Goal: Task Accomplishment & Management: Manage account settings

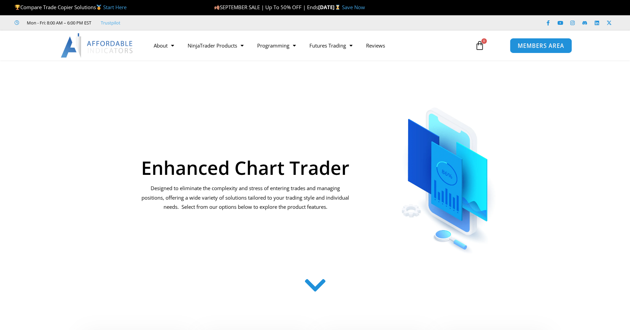
drag, startPoint x: 0, startPoint y: 0, endPoint x: 539, endPoint y: 47, distance: 541.4
click at [539, 47] on span "MEMBERS AREA" at bounding box center [540, 46] width 46 height 6
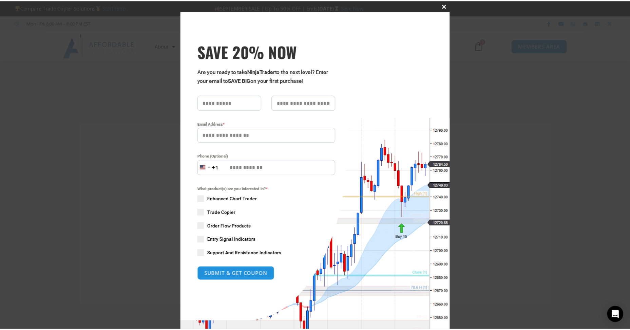
scroll to position [35, 0]
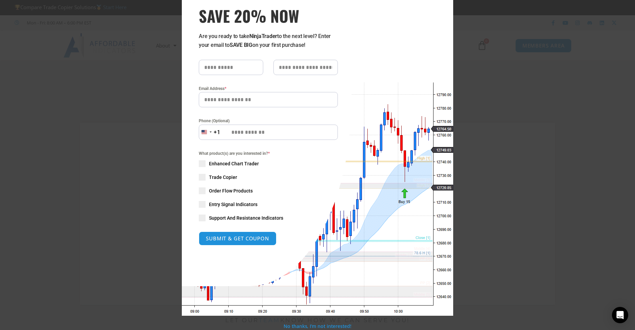
type input "**********"
click at [530, 86] on div "Close this module SAVE 20% NOW Are you ready to take NinjaTrader to the next le…" at bounding box center [317, 165] width 635 height 330
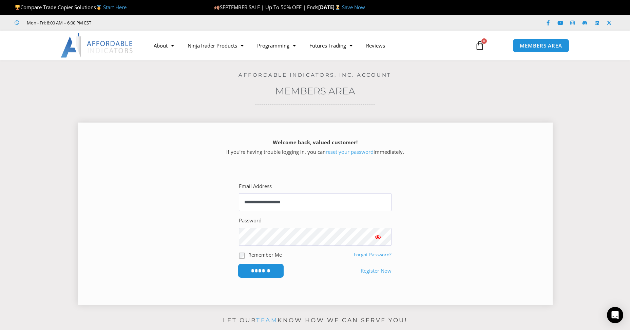
click at [260, 265] on input "******" at bounding box center [260, 270] width 46 height 15
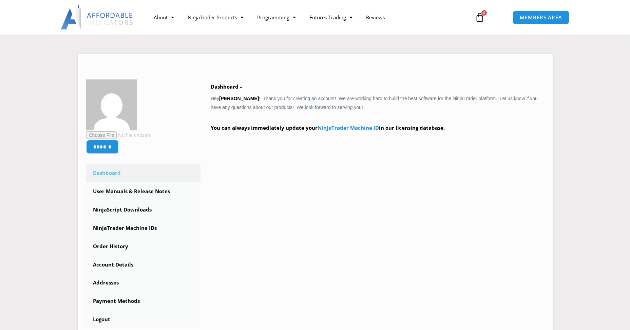
scroll to position [91, 0]
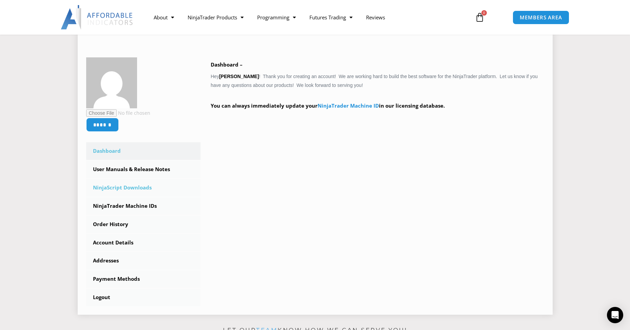
click at [122, 187] on link "NinjaScript Downloads" at bounding box center [143, 188] width 115 height 18
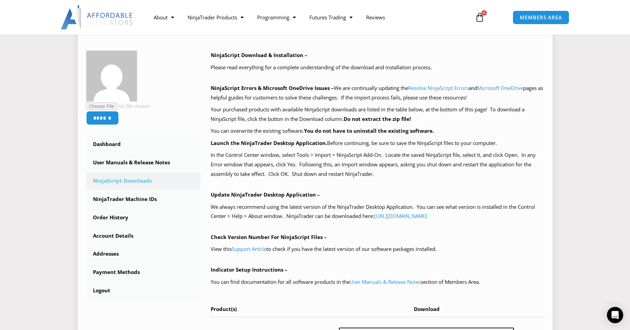
scroll to position [181, 0]
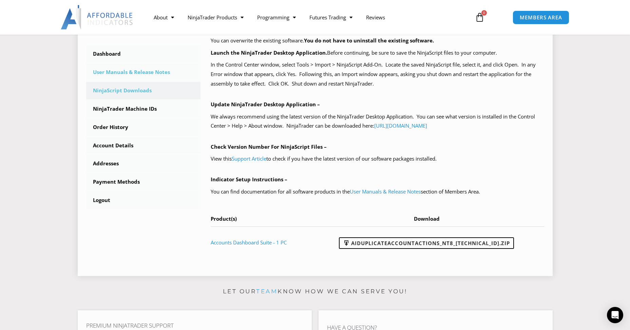
click at [148, 77] on link "User Manuals & Release Notes" at bounding box center [143, 72] width 115 height 18
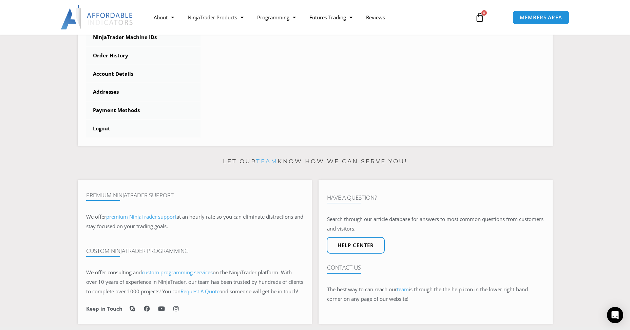
scroll to position [181, 0]
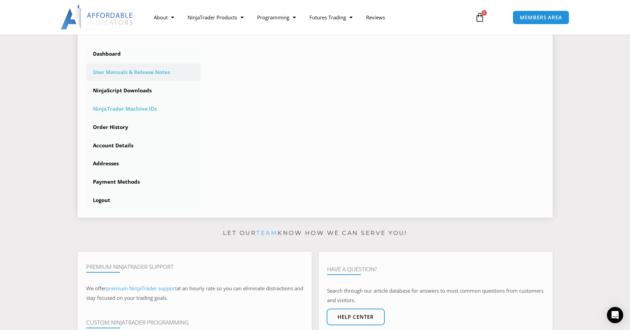
click at [123, 109] on link "NinjaTrader Machine IDs" at bounding box center [143, 109] width 115 height 18
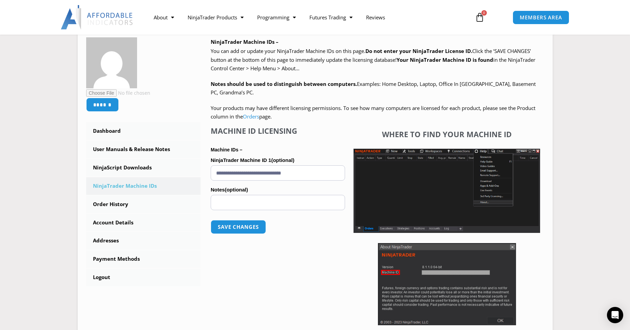
scroll to position [91, 0]
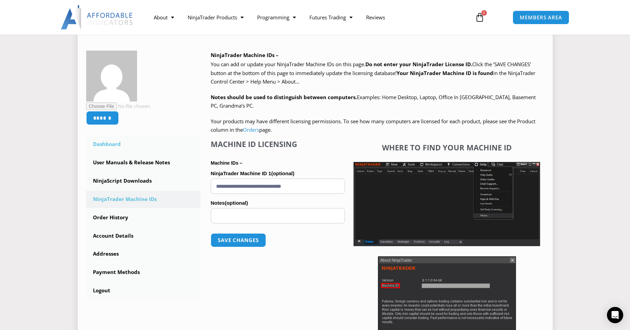
click at [111, 142] on link "Dashboard" at bounding box center [143, 144] width 115 height 18
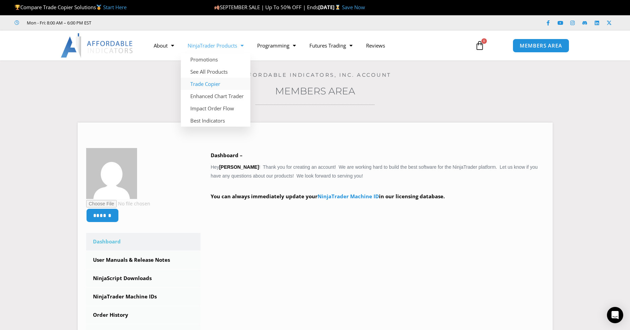
click at [205, 80] on link "Trade Copier" at bounding box center [215, 84] width 69 height 12
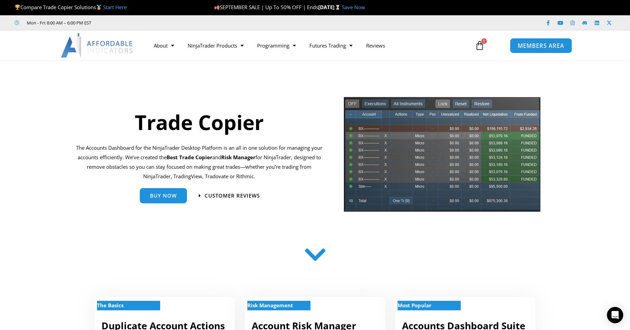
click at [535, 39] on link "MEMBERS AREA" at bounding box center [541, 45] width 62 height 15
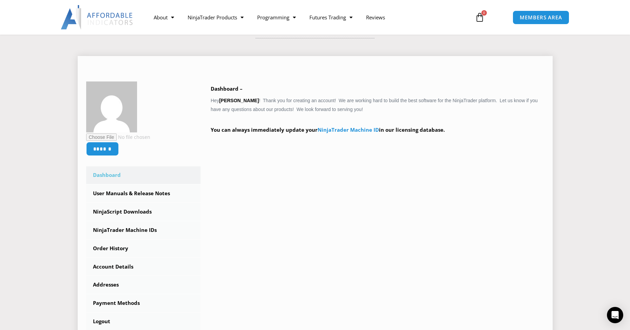
scroll to position [91, 0]
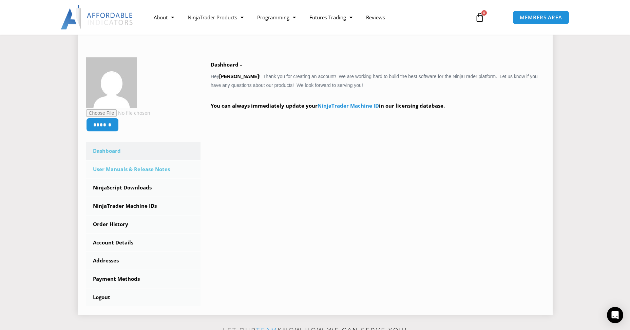
click at [158, 167] on link "User Manuals & Release Notes" at bounding box center [143, 169] width 115 height 18
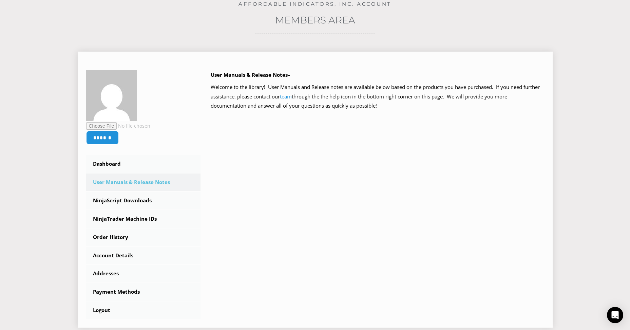
scroll to position [91, 0]
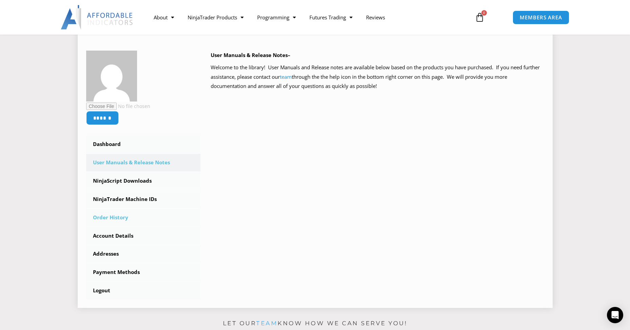
click at [107, 219] on link "Order History" at bounding box center [143, 217] width 115 height 18
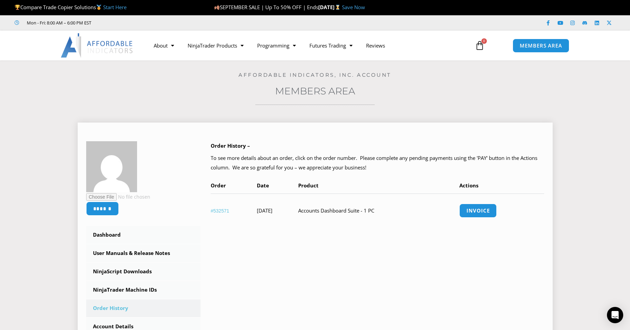
drag, startPoint x: 297, startPoint y: 211, endPoint x: 310, endPoint y: 211, distance: 13.6
click at [297, 211] on td "August 9, 2025" at bounding box center [277, 210] width 41 height 34
click at [375, 211] on td "Accounts Dashboard Suite - 1 PC" at bounding box center [378, 210] width 161 height 34
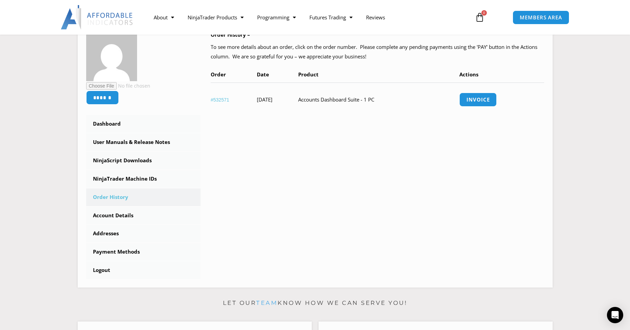
scroll to position [91, 0]
